Goal: Transaction & Acquisition: Register for event/course

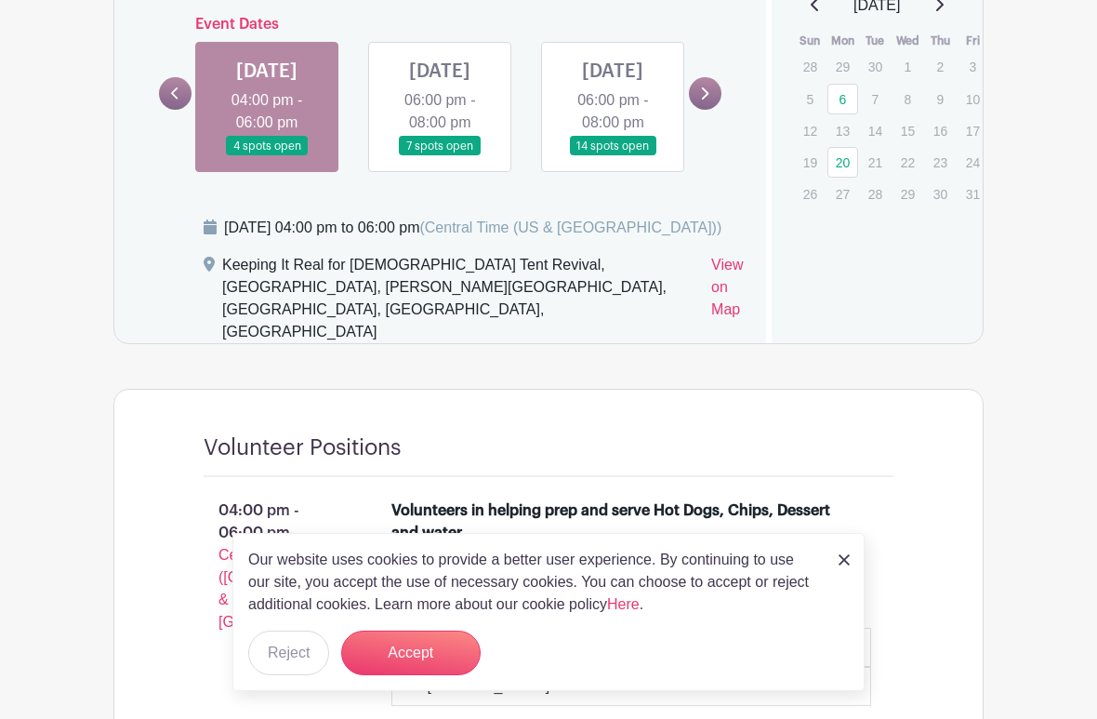
scroll to position [1081, 0]
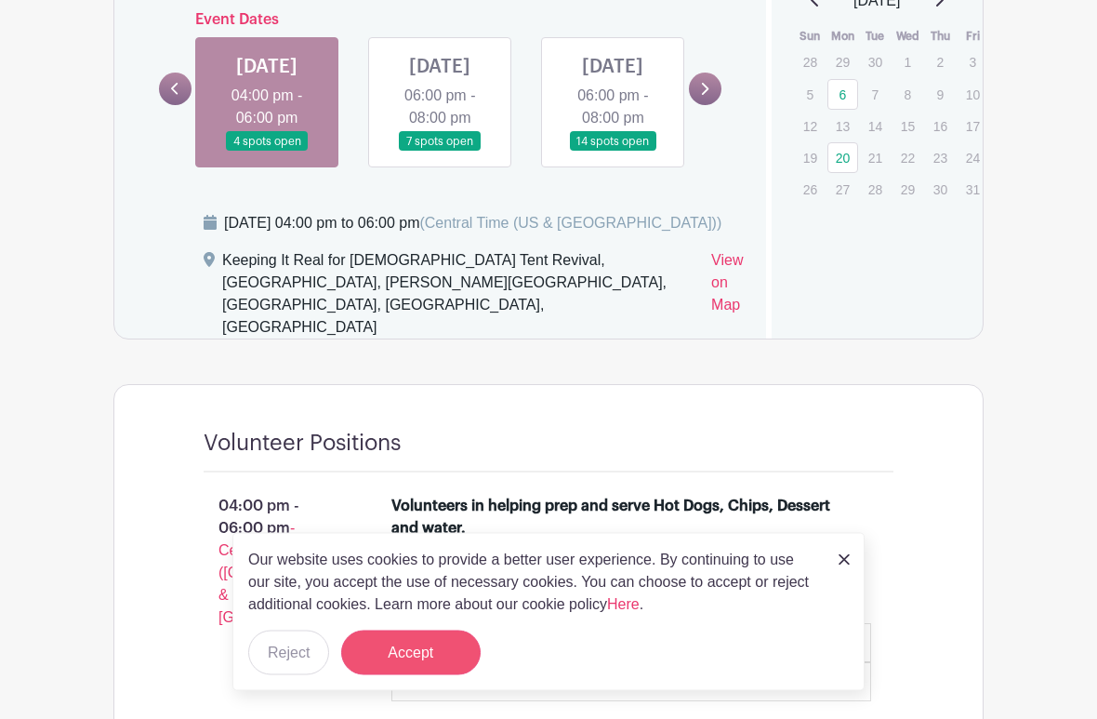
click at [427, 627] on button "Accept" at bounding box center [410, 652] width 139 height 45
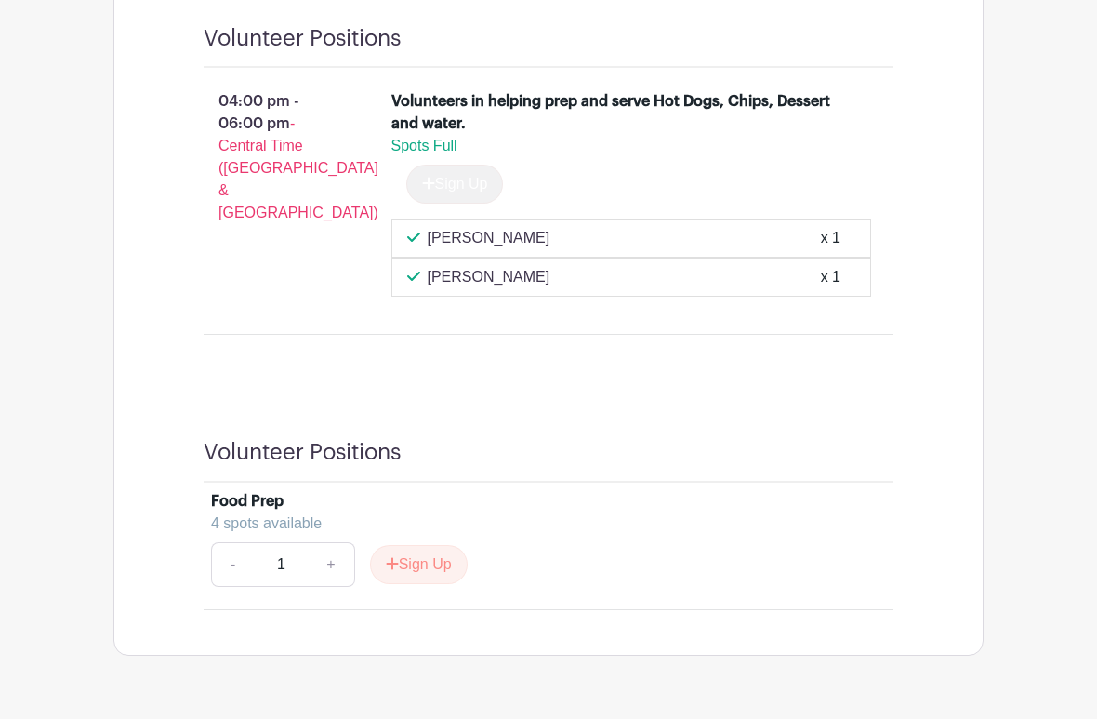
scroll to position [1529, 0]
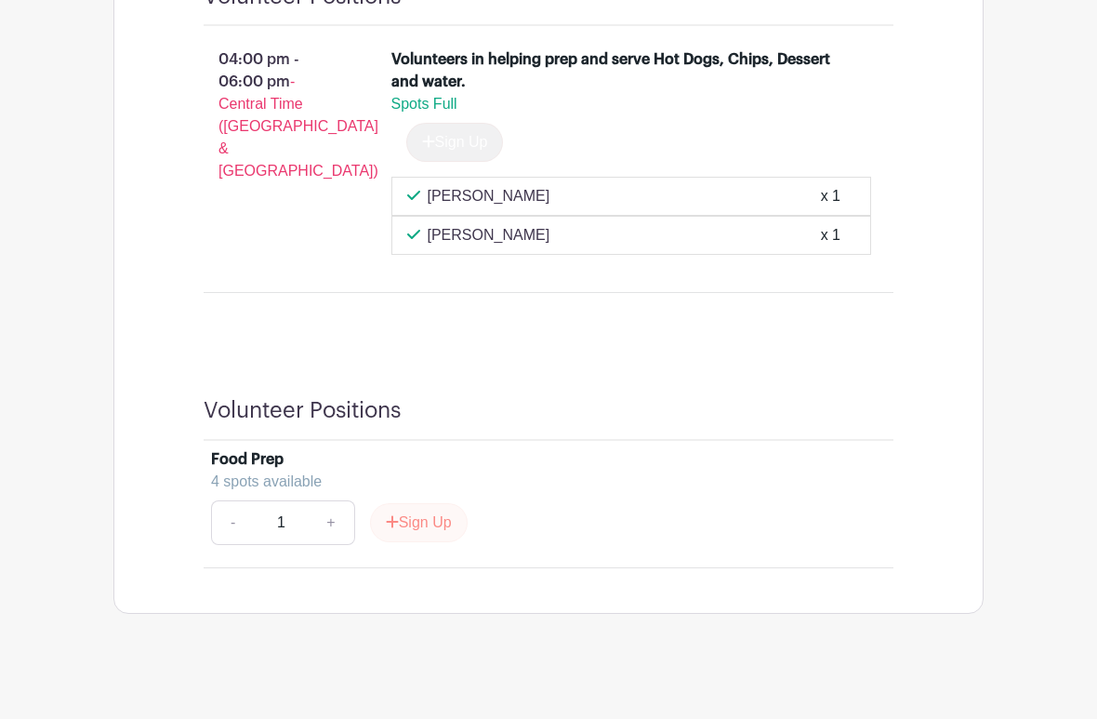
click at [416, 514] on button "Sign Up" at bounding box center [419, 522] width 98 height 39
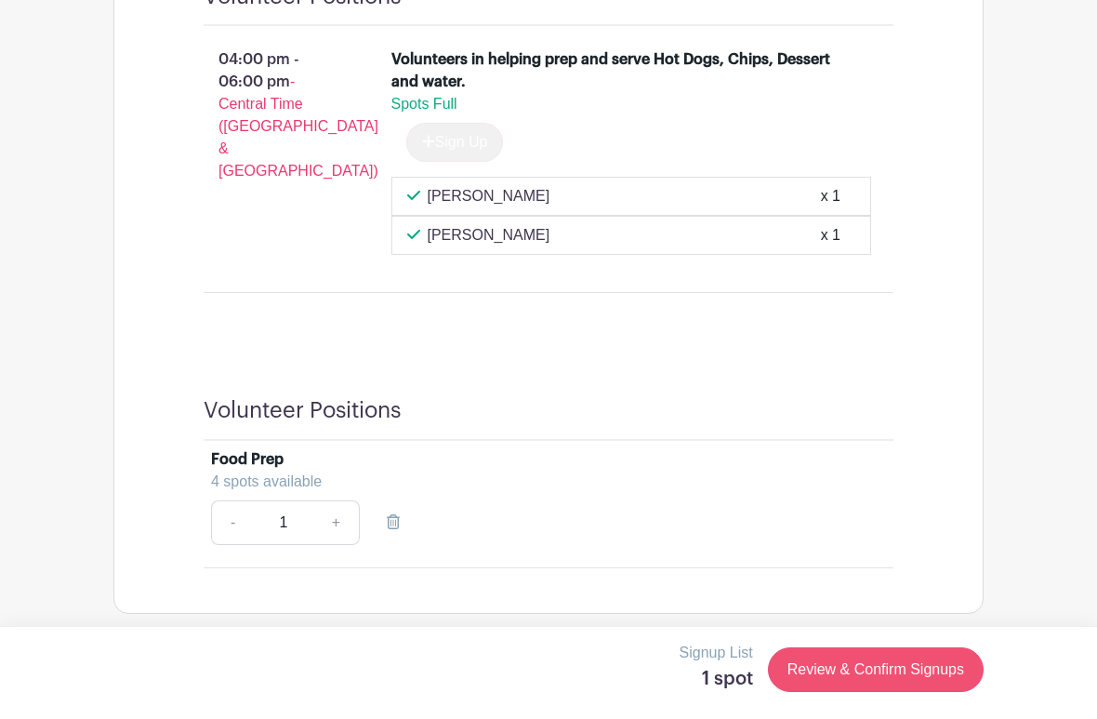
click at [916, 627] on link "Review & Confirm Signups" at bounding box center [876, 669] width 216 height 45
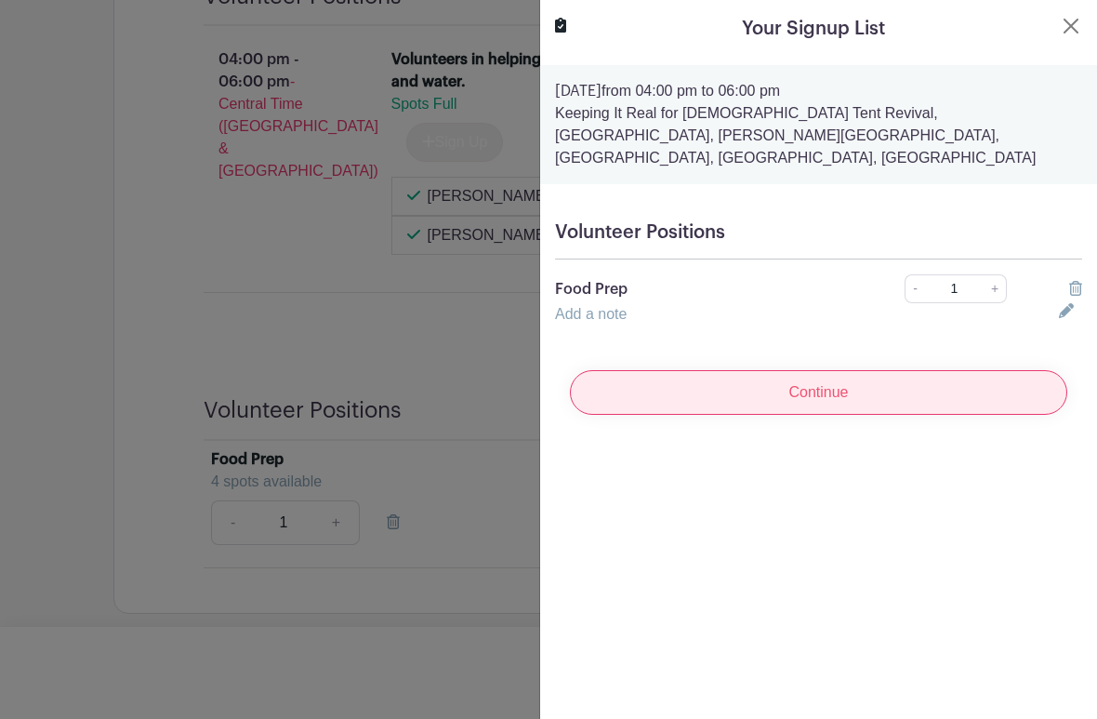
click at [970, 373] on input "Continue" at bounding box center [818, 392] width 497 height 45
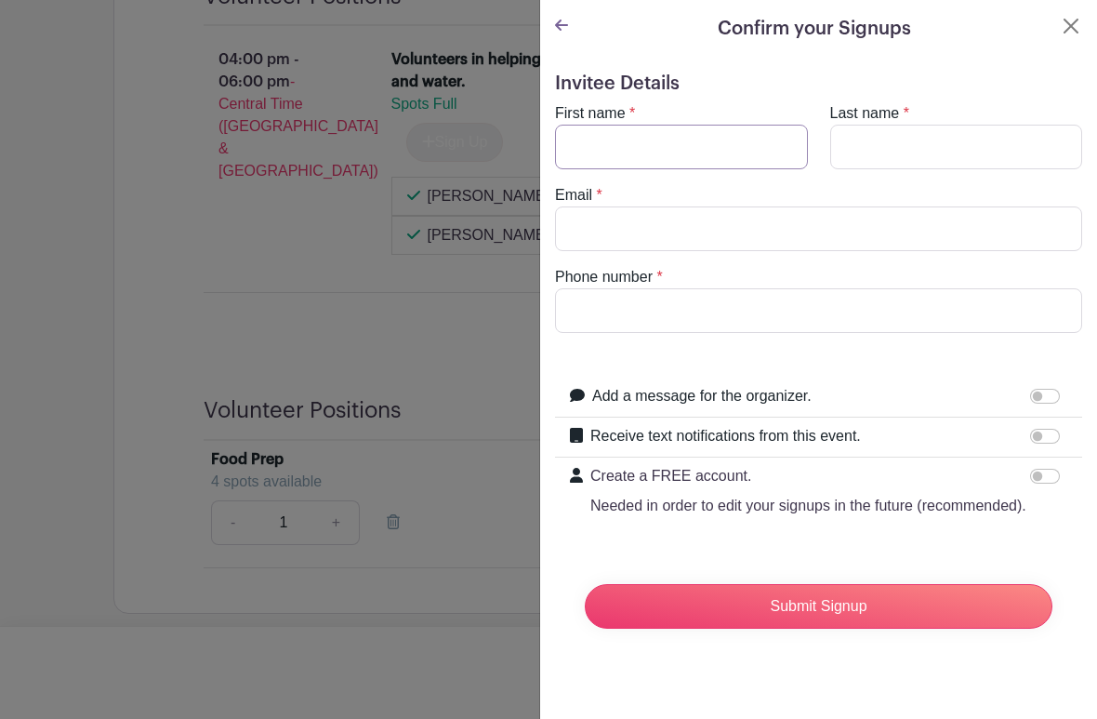
click at [715, 155] on input "First name" at bounding box center [681, 147] width 253 height 45
type input "[PERSON_NAME][EMAIL_ADDRESS][DOMAIN_NAME]"
type input "[PERSON_NAME]"
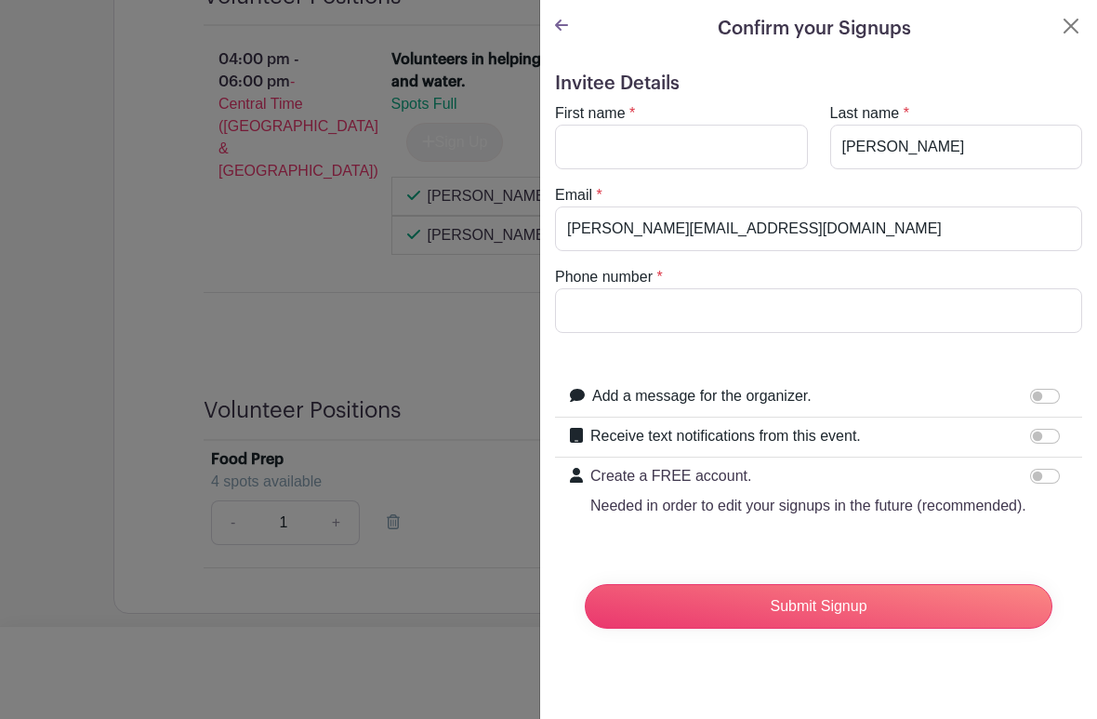
type input "[PERSON_NAME]"
type input "4794270762"
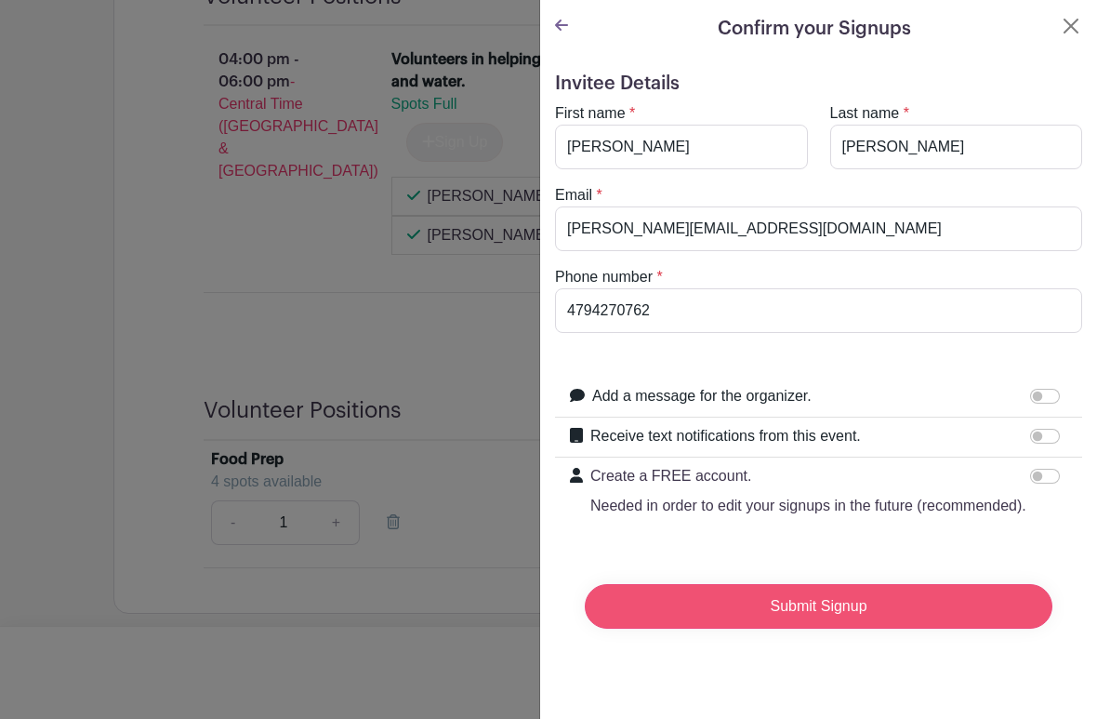
click at [941, 605] on input "Submit Signup" at bounding box center [819, 606] width 468 height 45
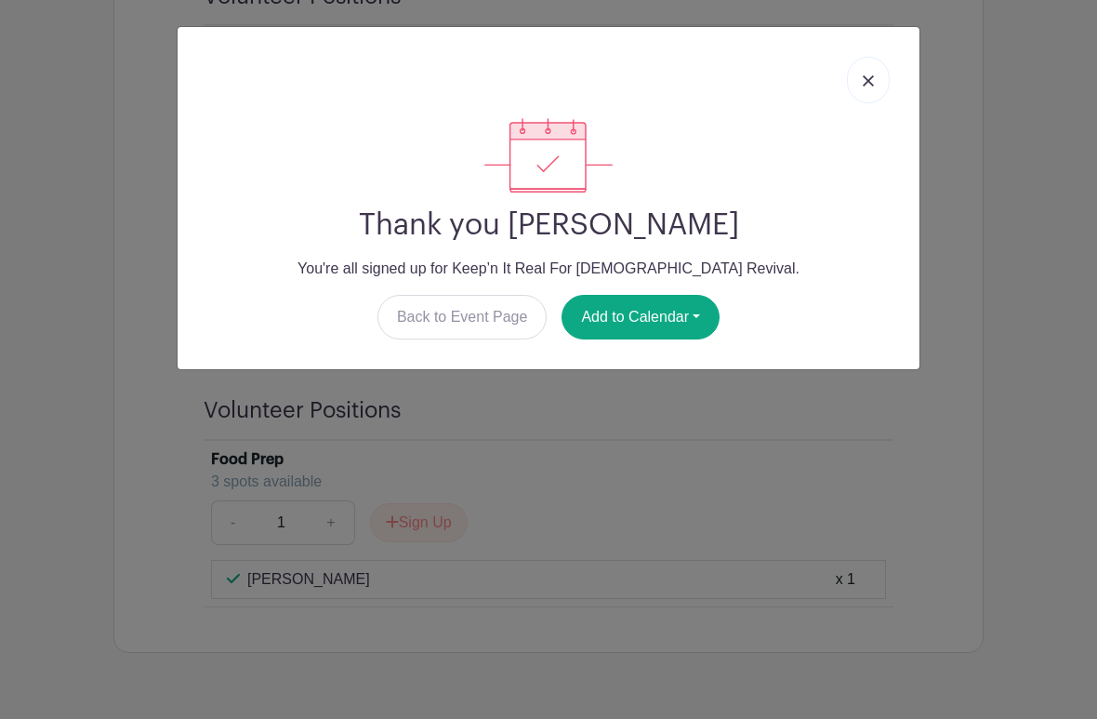
click at [873, 71] on link at bounding box center [868, 80] width 43 height 46
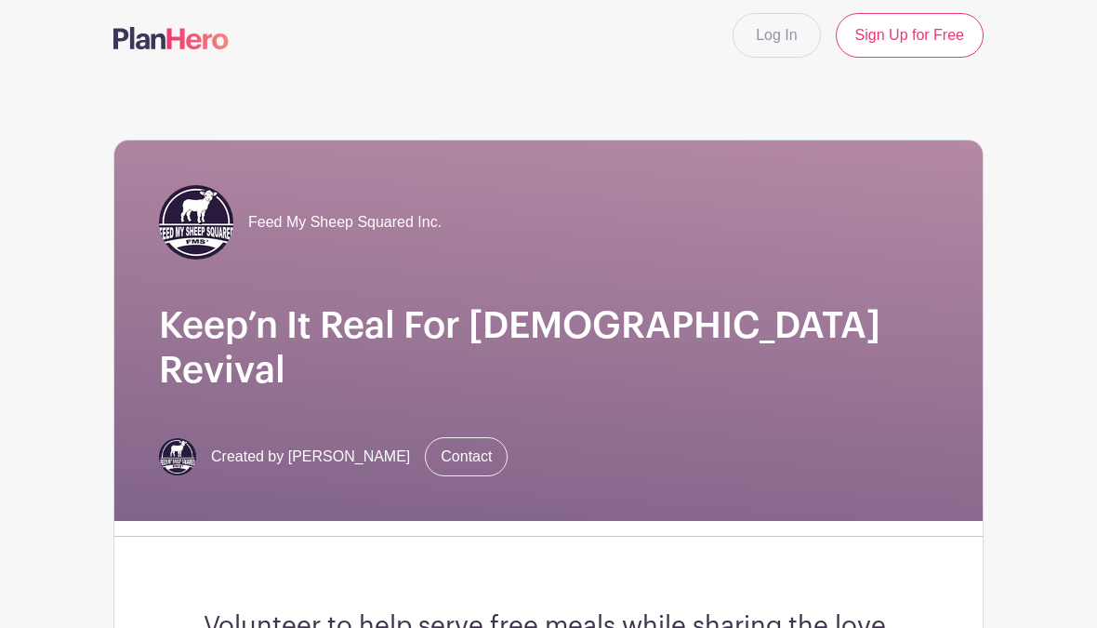
scroll to position [0, 0]
